Goal: Task Accomplishment & Management: Use online tool/utility

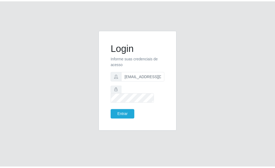
scroll to position [0, 1]
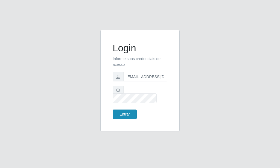
type input "[EMAIL_ADDRESS][DOMAIN_NAME]"
click at [128, 110] on button "Entrar" at bounding box center [125, 115] width 24 height 10
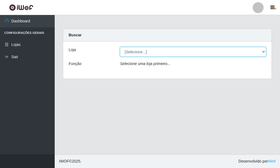
click at [120, 47] on select "[Selecione...] Rede Potiguar 6 - Extremoz" at bounding box center [193, 52] width 146 height 10
select select "80"
click option "Rede Potiguar 6 - Extremoz" at bounding box center [0, 0] width 0 height 0
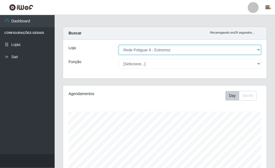
scroll to position [189, 0]
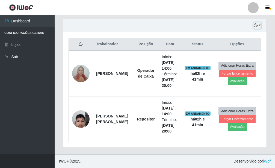
click at [261, 24] on button "button" at bounding box center [258, 25] width 8 height 6
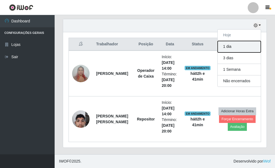
click at [242, 51] on button "1 dia" at bounding box center [239, 46] width 43 height 11
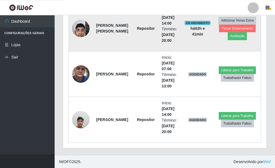
scroll to position [280, 0]
